Goal: Task Accomplishment & Management: Manage account settings

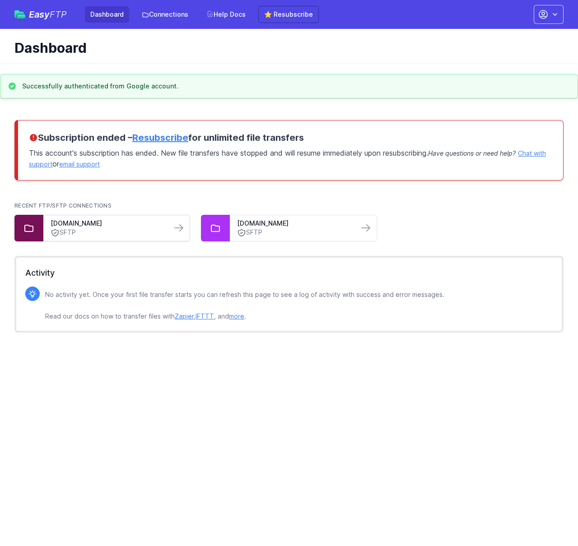
click at [126, 229] on link "SFTP" at bounding box center [108, 232] width 114 height 9
click at [286, 14] on link "⭐ Resubscribe" at bounding box center [288, 14] width 60 height 17
